Goal: Information Seeking & Learning: Learn about a topic

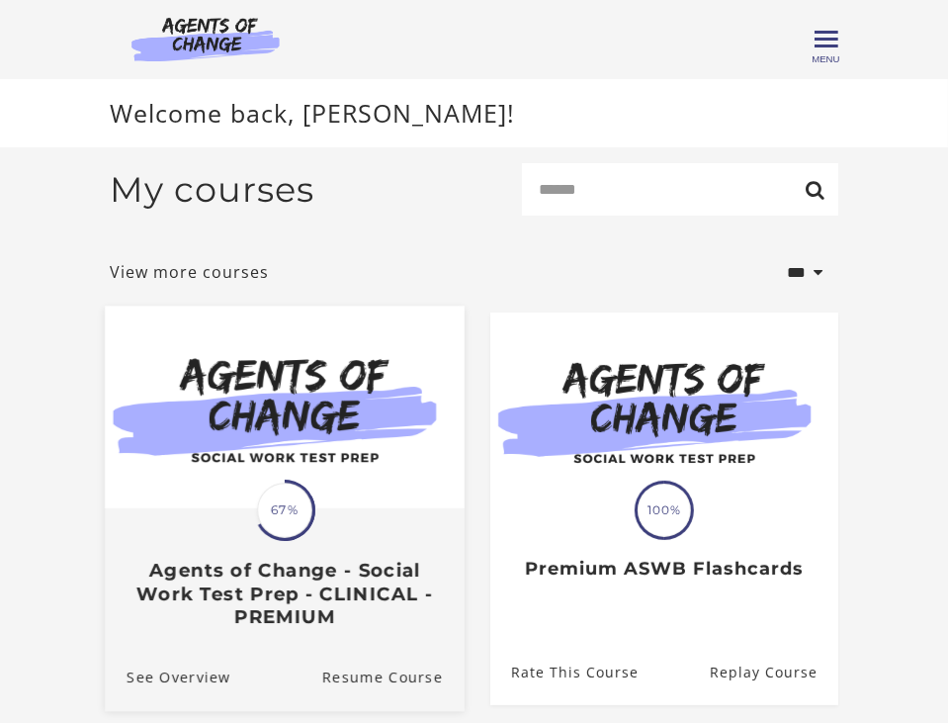
click at [319, 526] on div "Translation missing: en.liquid.partials.dashboard_course_card.progress_descript…" at bounding box center [285, 569] width 360 height 118
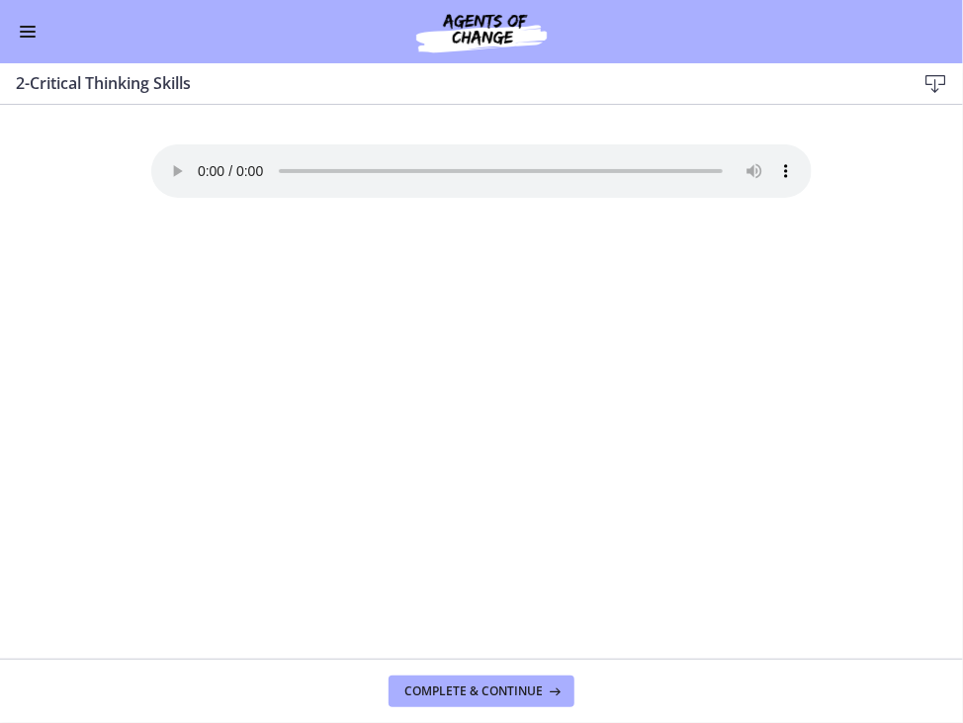
click at [36, 28] on button "Enable menu" at bounding box center [28, 32] width 24 height 24
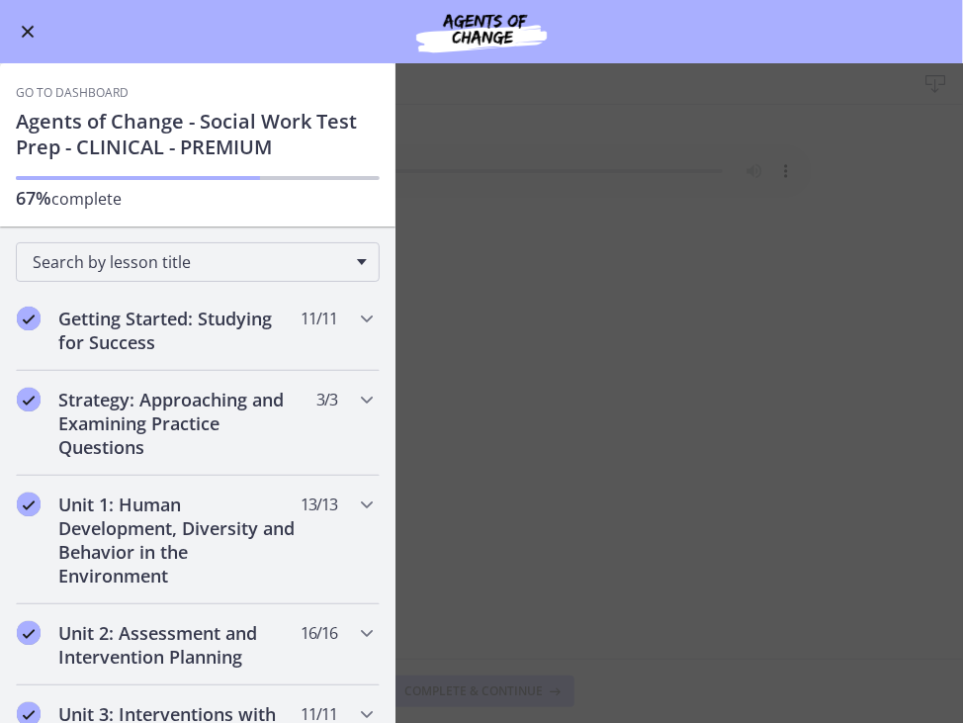
click at [465, 181] on main "2-Critical Thinking Skills Download Enable fullscreen Your browser doesn't supp…" at bounding box center [481, 392] width 963 height 659
click at [24, 30] on span "Enable menu" at bounding box center [28, 32] width 13 height 13
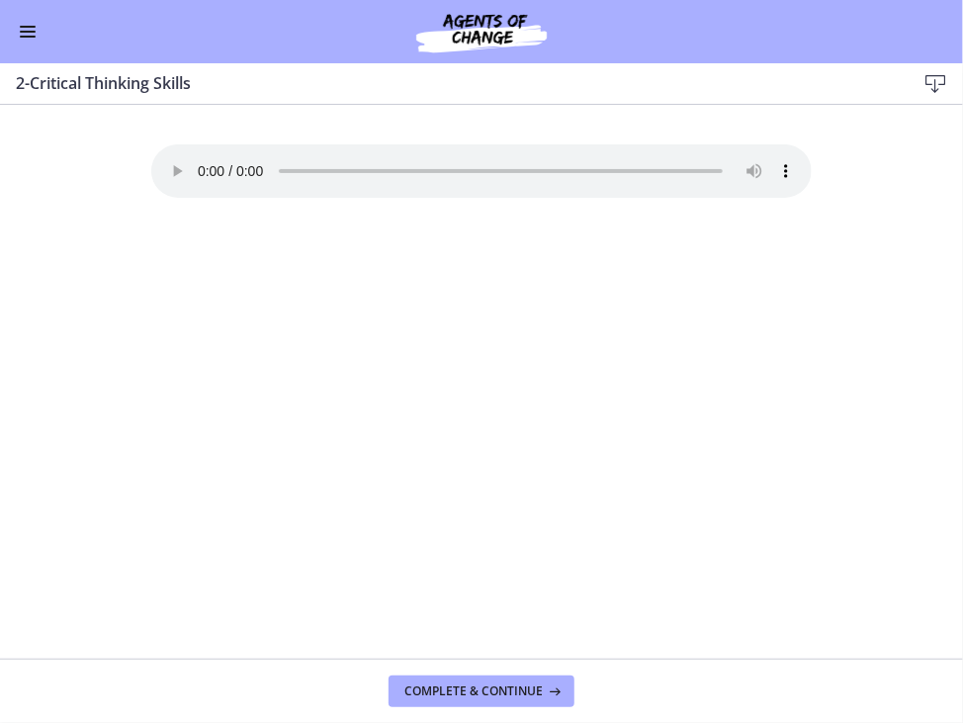
click at [33, 34] on button "Enable menu" at bounding box center [28, 32] width 24 height 24
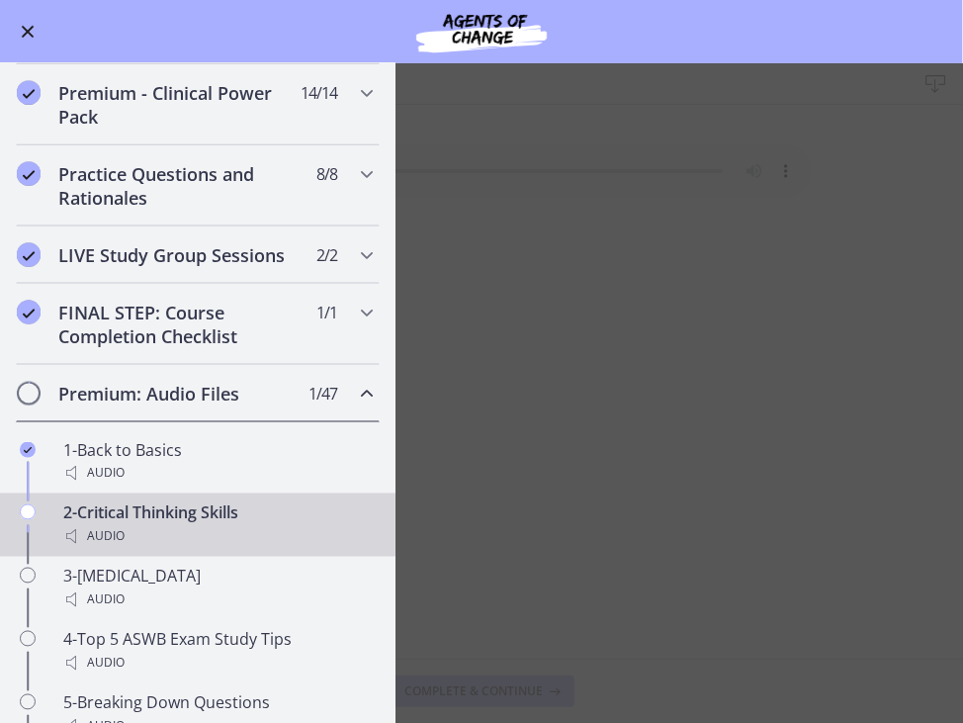
scroll to position [692, 0]
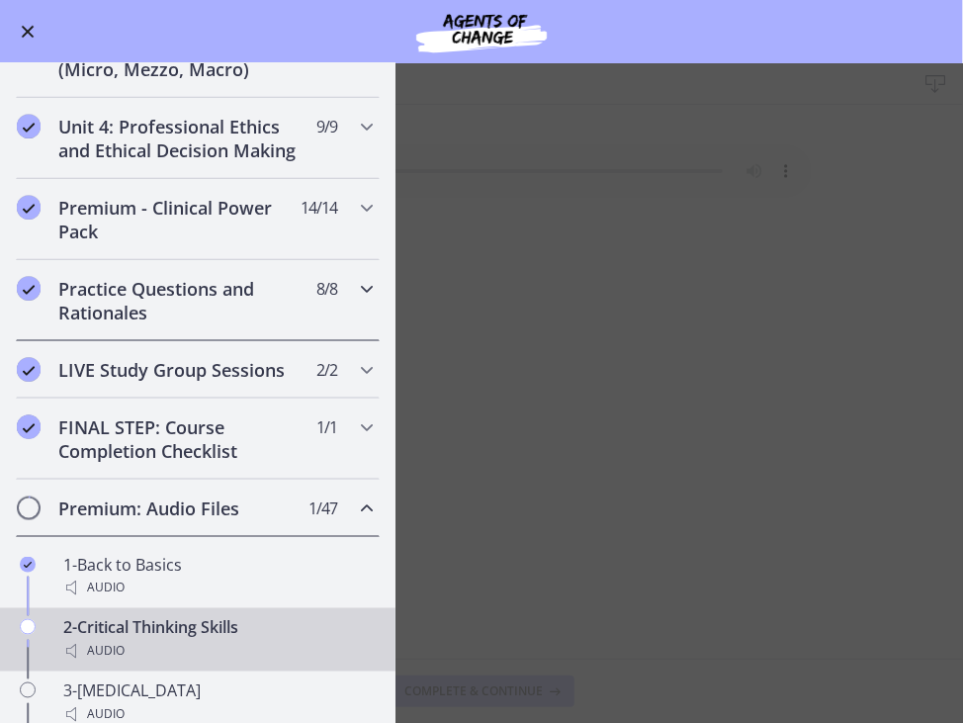
click at [199, 313] on h2 "Practice Questions and Rationales" at bounding box center [178, 300] width 241 height 47
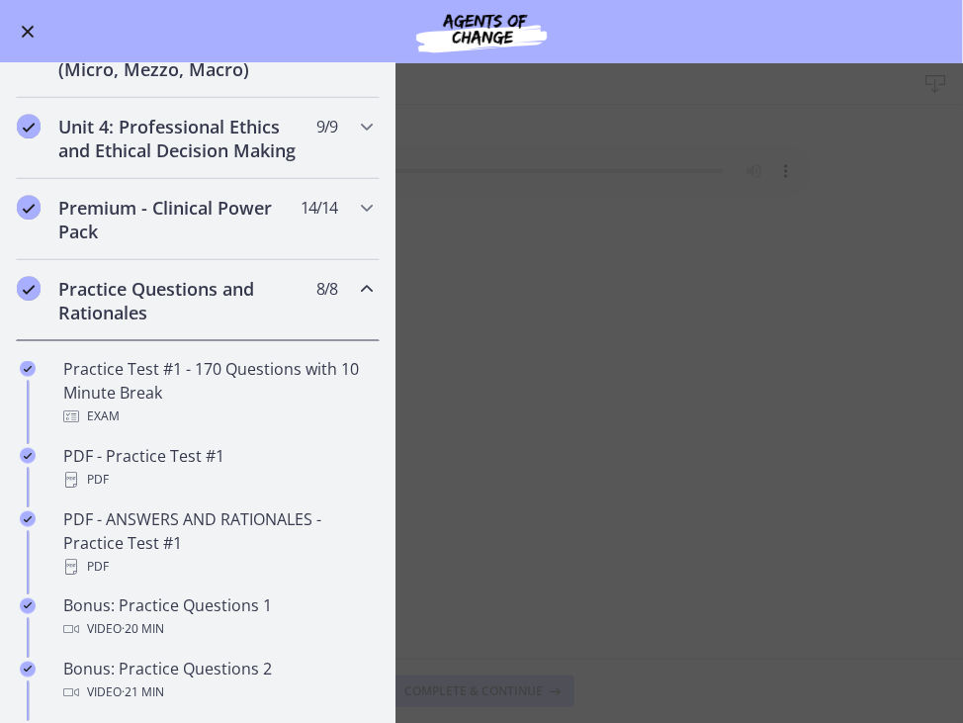
click at [355, 300] on icon "Chapters" at bounding box center [367, 289] width 24 height 24
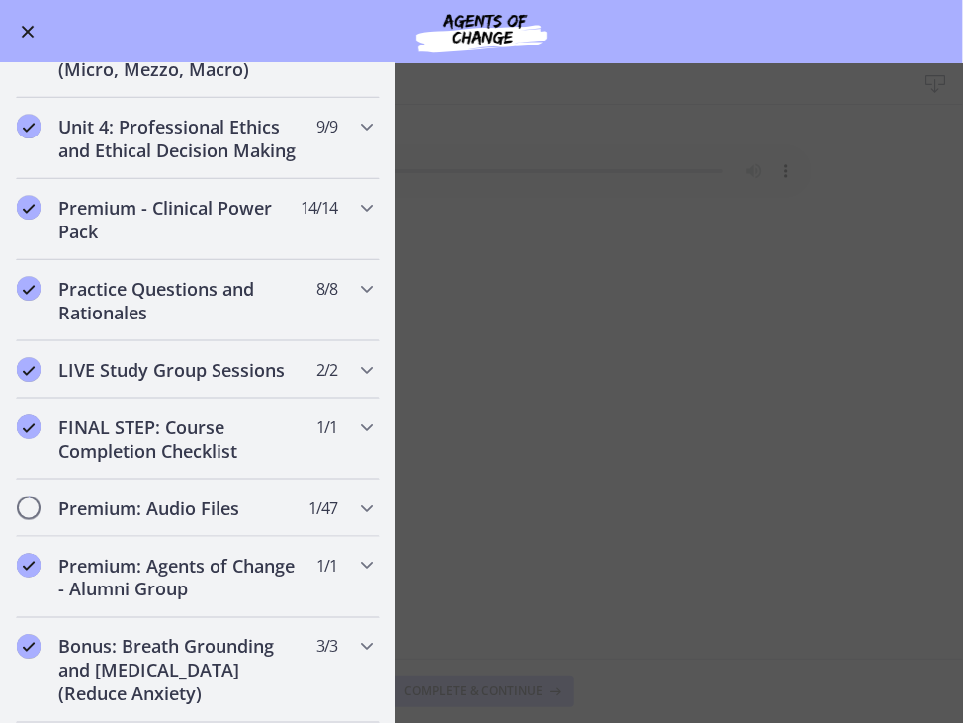
click at [602, 282] on main "2-Critical Thinking Skills Download Enable fullscreen Your browser doesn't supp…" at bounding box center [481, 392] width 963 height 659
click at [32, 31] on span "Enable menu" at bounding box center [28, 32] width 16 height 2
